Goal: Information Seeking & Learning: Understand process/instructions

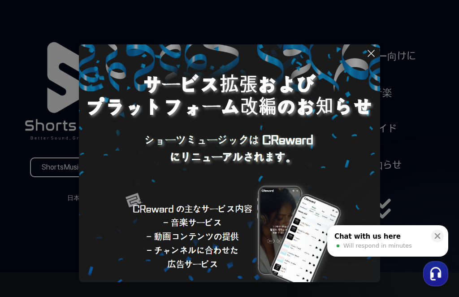
click at [435, 231] on button at bounding box center [437, 236] width 13 height 13
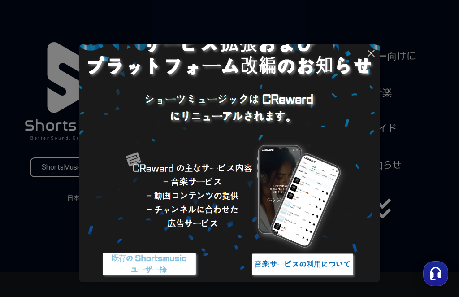
scroll to position [40, 0]
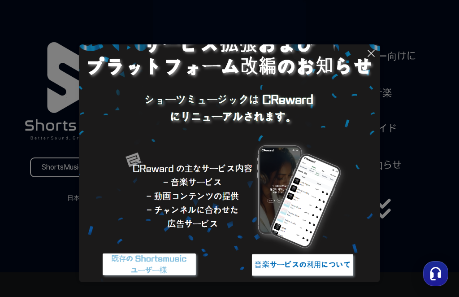
click at [366, 59] on img at bounding box center [229, 154] width 301 height 301
click at [369, 58] on icon at bounding box center [371, 53] width 11 height 11
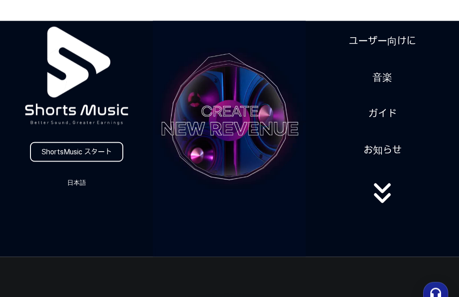
scroll to position [16, 0]
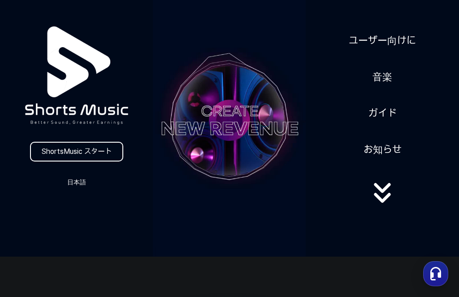
click at [68, 178] on button "日本語" at bounding box center [76, 182] width 43 height 13
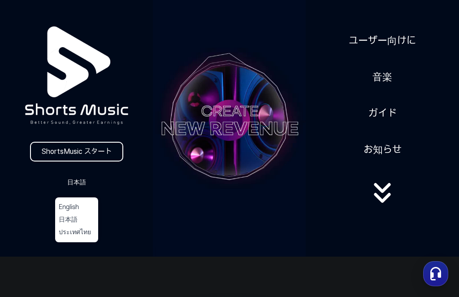
click at [63, 176] on button at bounding box center [229, 148] width 459 height 297
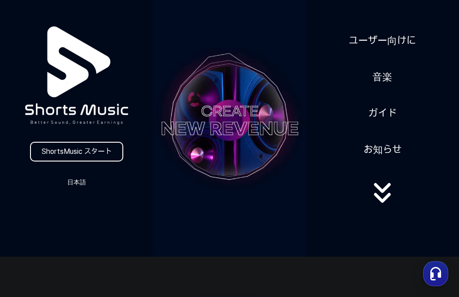
click at [39, 152] on link "ShortsMusic スタート" at bounding box center [76, 152] width 93 height 20
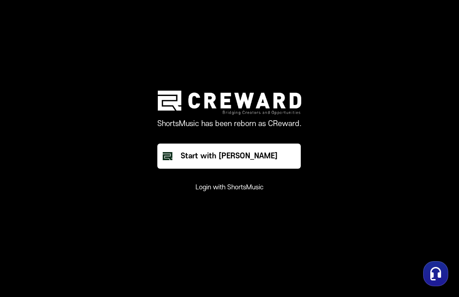
scroll to position [16, 0]
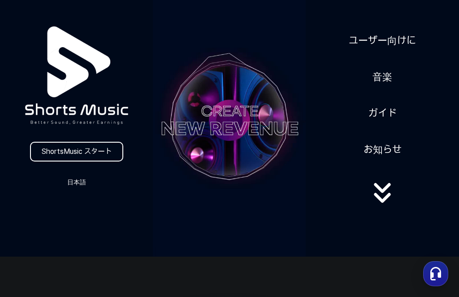
click at [407, 44] on link "ユーザー向けに" at bounding box center [382, 41] width 74 height 22
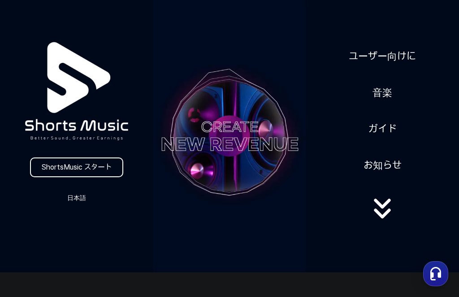
scroll to position [16, 0]
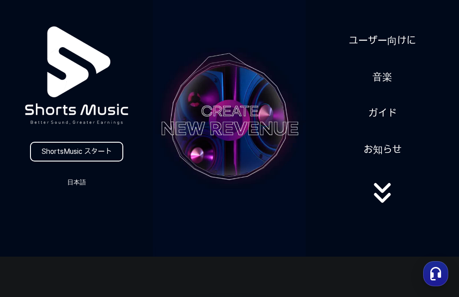
click at [388, 117] on link "ガイド" at bounding box center [382, 113] width 35 height 22
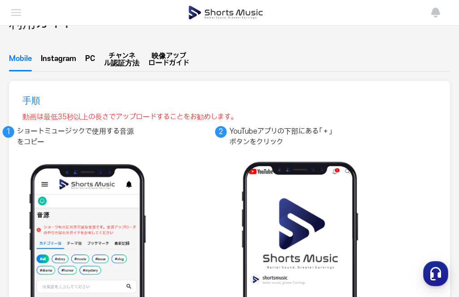
scroll to position [45, 0]
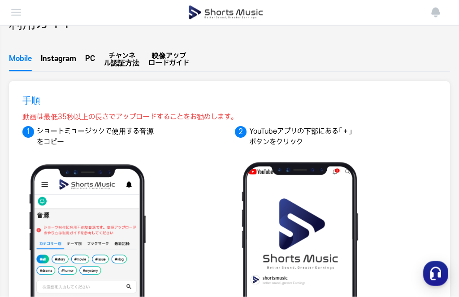
click at [66, 60] on button "Instagram" at bounding box center [58, 61] width 35 height 21
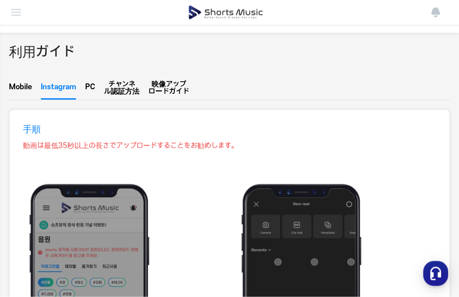
scroll to position [0, 0]
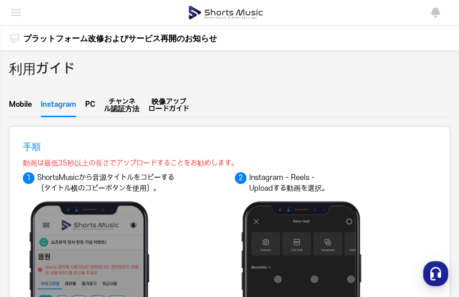
click at [90, 106] on button "PC" at bounding box center [90, 106] width 10 height 21
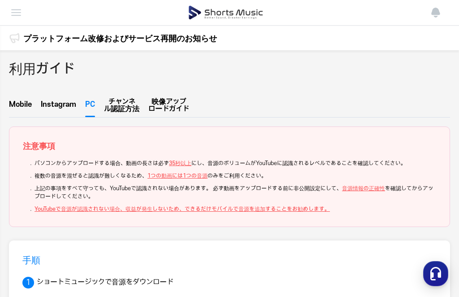
click at [133, 107] on span "ル認証方法" at bounding box center [121, 108] width 35 height 7
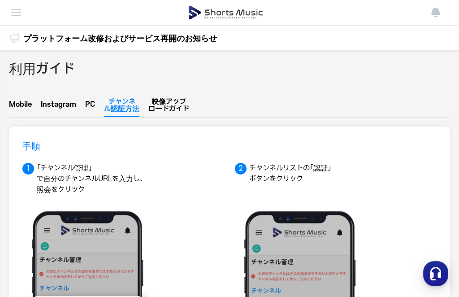
click at [181, 105] on span "ロードガイド" at bounding box center [168, 108] width 41 height 7
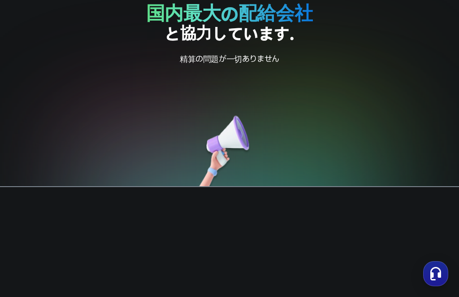
scroll to position [1584, 0]
